Goal: Find contact information: Find contact information

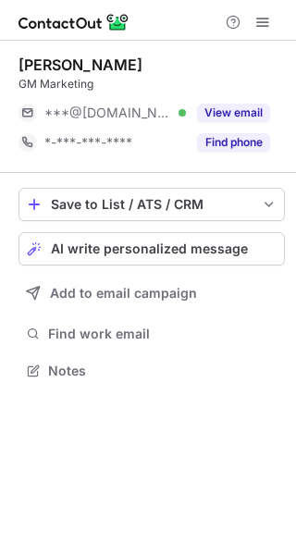
scroll to position [358, 296]
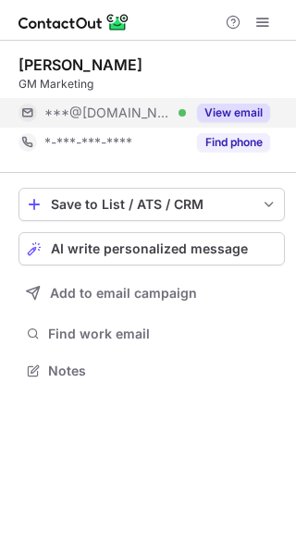
click at [209, 110] on button "View email" at bounding box center [233, 113] width 73 height 18
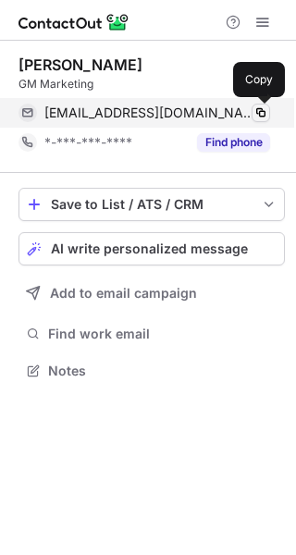
click at [255, 115] on span at bounding box center [260, 112] width 15 height 15
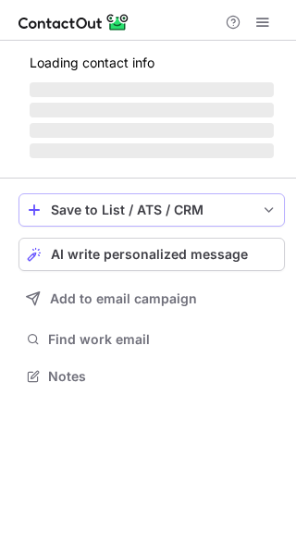
scroll to position [375, 296]
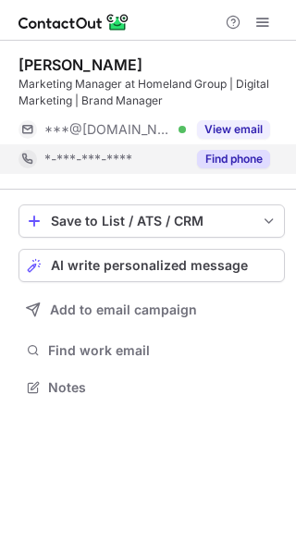
click at [227, 158] on button "Find phone" at bounding box center [233, 159] width 73 height 18
